Goal: Check status: Check status

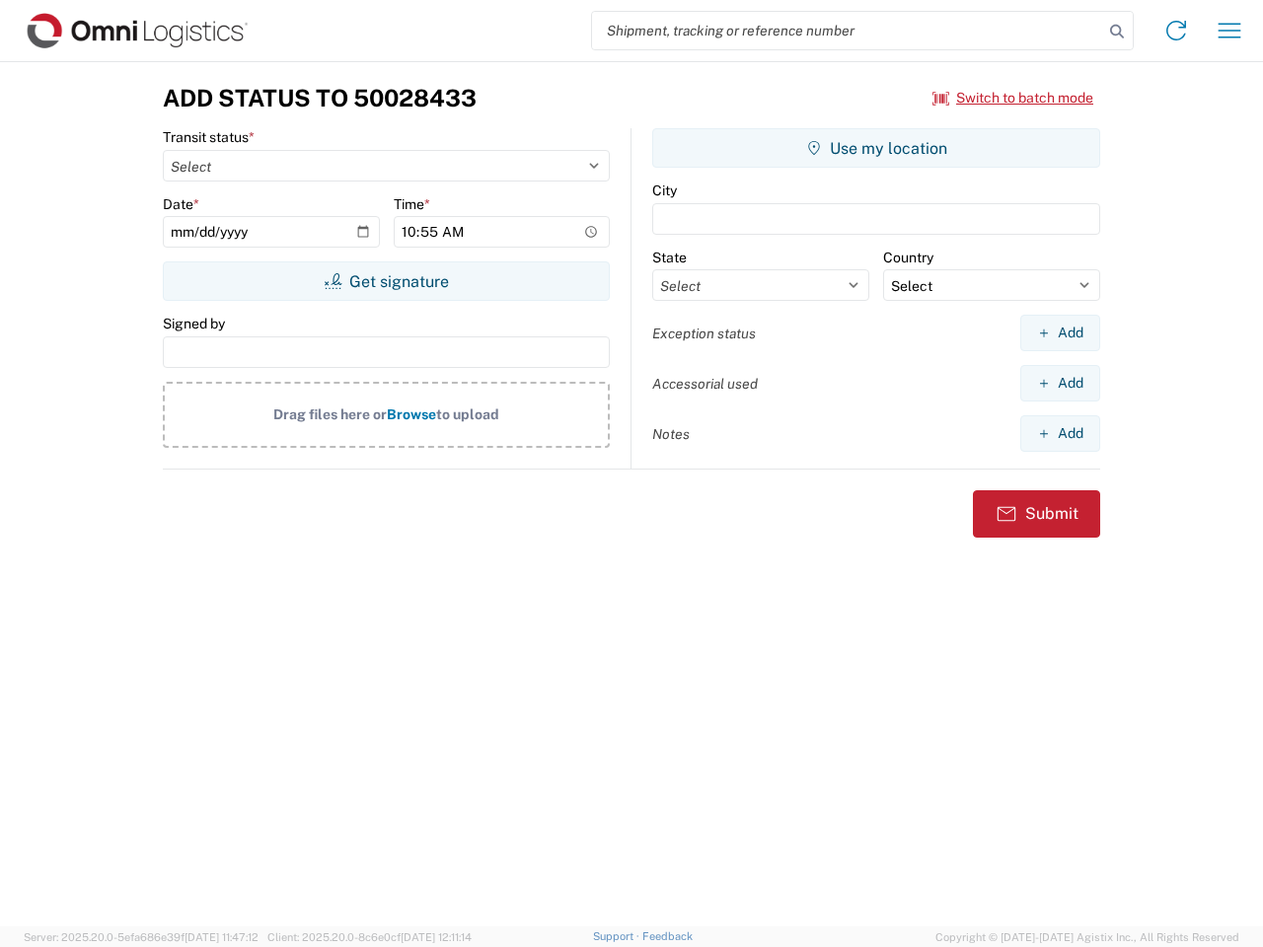
click at [848, 31] on input "search" at bounding box center [847, 30] width 511 height 37
click at [1117, 32] on icon at bounding box center [1117, 32] width 28 height 28
click at [1176, 31] on icon at bounding box center [1176, 31] width 32 height 32
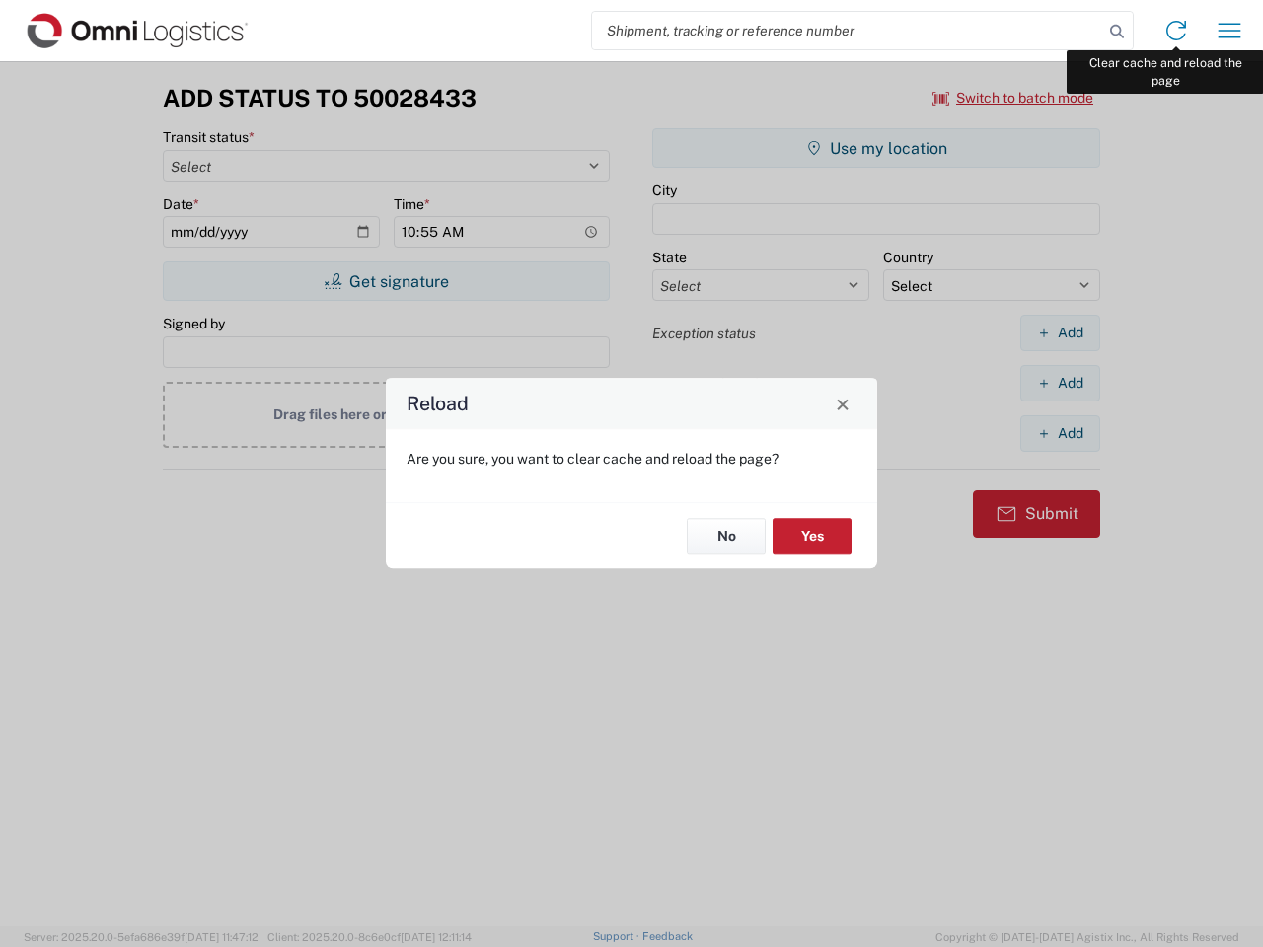
click at [1230, 31] on div "Reload Are you sure, you want to clear cache and reload the page? No Yes" at bounding box center [631, 473] width 1263 height 947
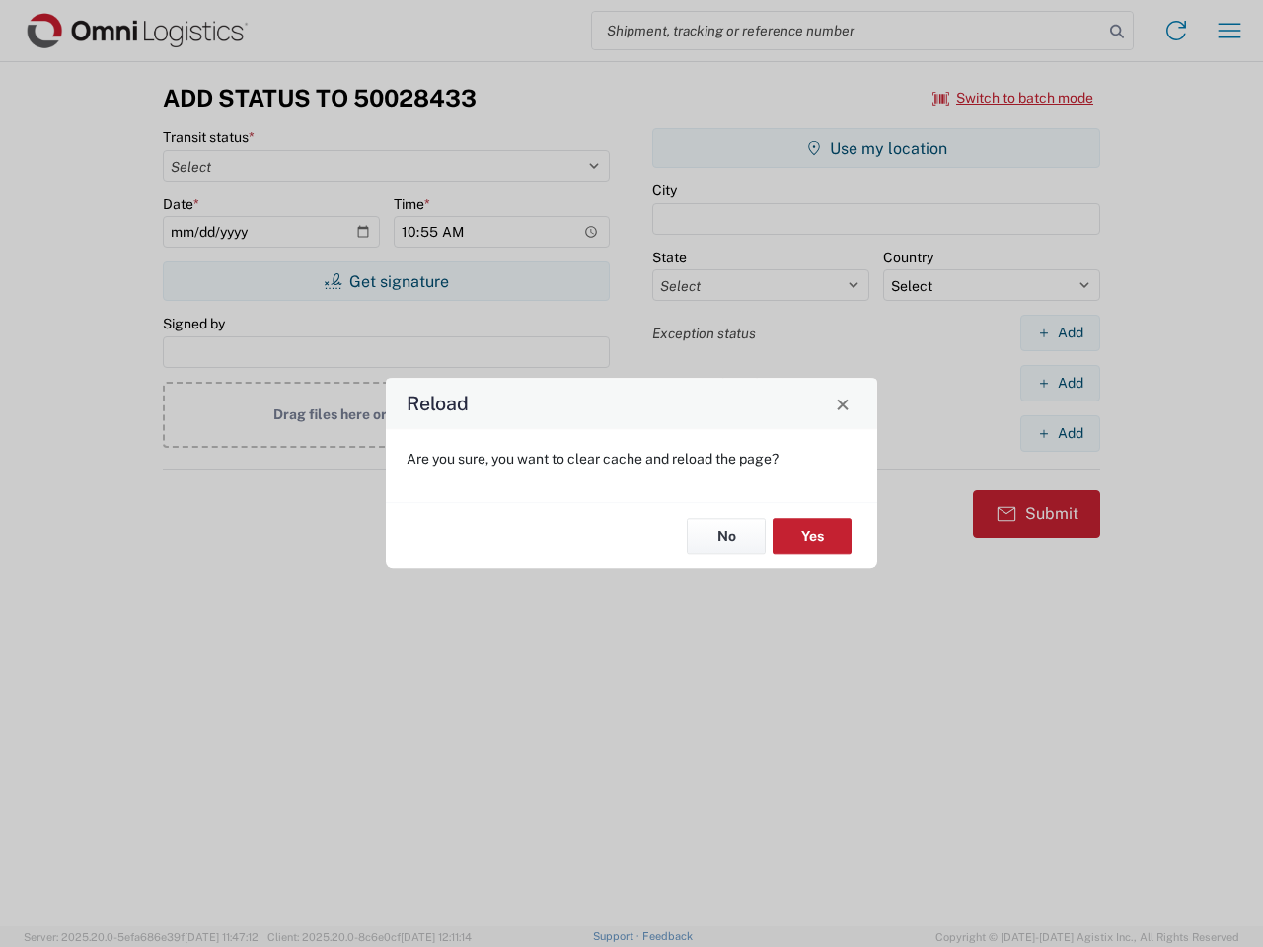
click at [1013, 98] on div "Reload Are you sure, you want to clear cache and reload the page? No Yes" at bounding box center [631, 473] width 1263 height 947
click at [386, 281] on div "Reload Are you sure, you want to clear cache and reload the page? No Yes" at bounding box center [631, 473] width 1263 height 947
click at [876, 148] on div "Reload Are you sure, you want to clear cache and reload the page? No Yes" at bounding box center [631, 473] width 1263 height 947
click at [1060, 333] on div "Reload Are you sure, you want to clear cache and reload the page? No Yes" at bounding box center [631, 473] width 1263 height 947
click at [1060, 383] on div "Reload Are you sure, you want to clear cache and reload the page? No Yes" at bounding box center [631, 473] width 1263 height 947
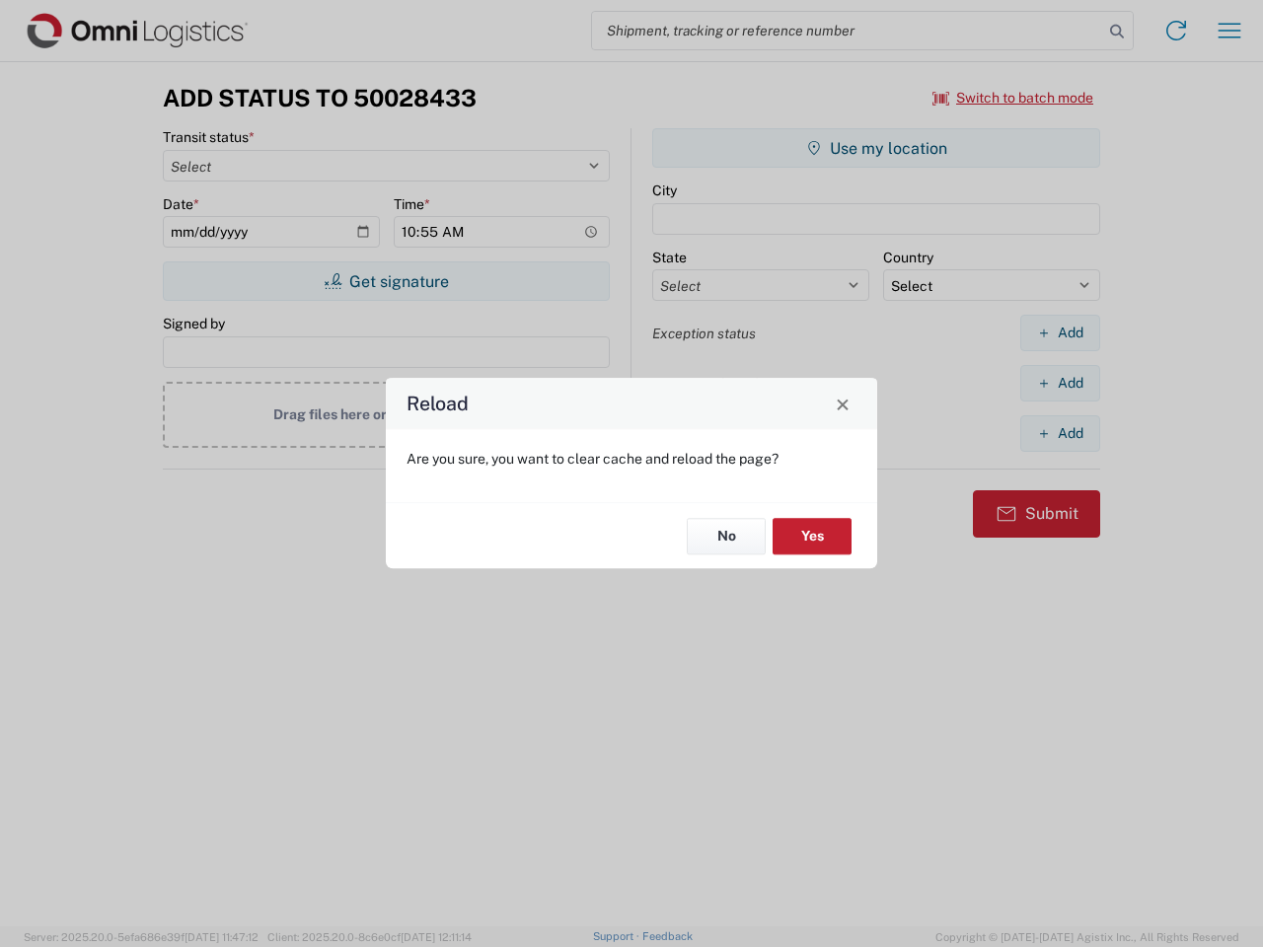
click at [1060, 433] on div "Reload Are you sure, you want to clear cache and reload the page? No Yes" at bounding box center [631, 473] width 1263 height 947
